Goal: Task Accomplishment & Management: Use online tool/utility

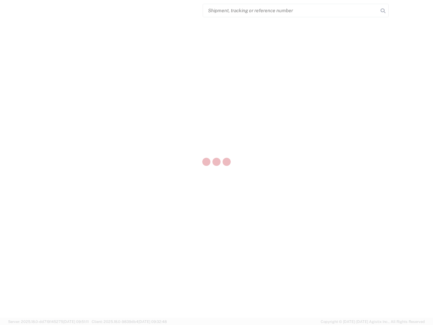
select select "US"
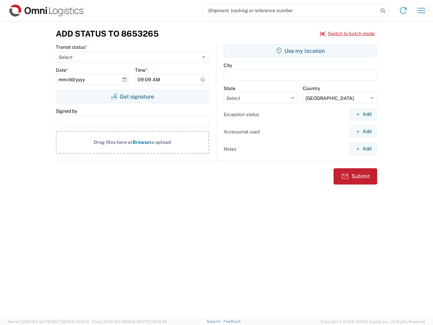
click at [291, 10] on input "search" at bounding box center [290, 10] width 175 height 13
click at [383, 11] on icon at bounding box center [383, 10] width 9 height 9
click at [404, 10] on icon at bounding box center [403, 10] width 11 height 11
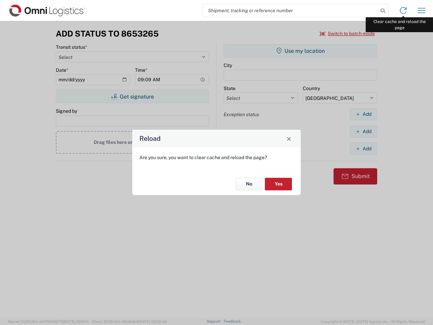
click at [422, 10] on div "Reload Are you sure, you want to clear cache and reload the page? No Yes" at bounding box center [216, 162] width 433 height 325
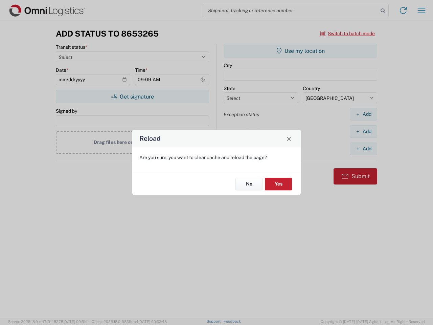
click at [348, 34] on div "Reload Are you sure, you want to clear cache and reload the page? No Yes" at bounding box center [216, 162] width 433 height 325
click at [132, 97] on div "Reload Are you sure, you want to clear cache and reload the page? No Yes" at bounding box center [216, 162] width 433 height 325
click at [301, 51] on div "Reload Are you sure, you want to clear cache and reload the page? No Yes" at bounding box center [216, 162] width 433 height 325
click at [364, 114] on div "Reload Are you sure, you want to clear cache and reload the page? No Yes" at bounding box center [216, 162] width 433 height 325
click at [364, 131] on div "Reload Are you sure, you want to clear cache and reload the page? No Yes" at bounding box center [216, 162] width 433 height 325
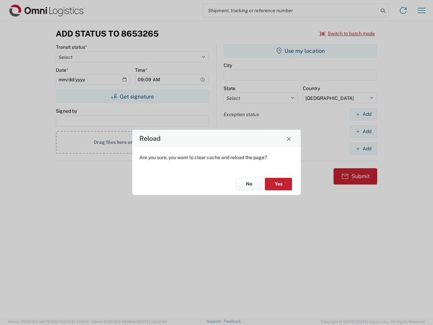
click at [364, 149] on div "Reload Are you sure, you want to clear cache and reload the page? No Yes" at bounding box center [216, 162] width 433 height 325
